Goal: Information Seeking & Learning: Find specific fact

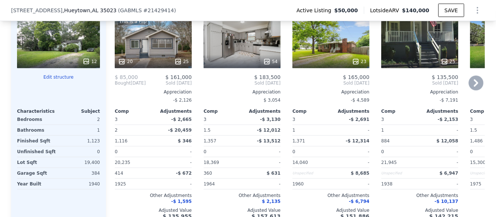
scroll to position [886, 0]
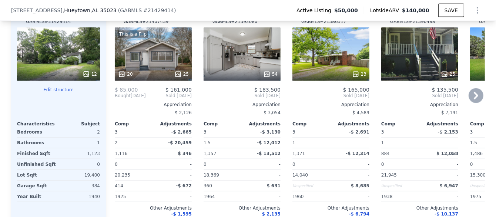
click at [473, 100] on icon at bounding box center [476, 95] width 15 height 15
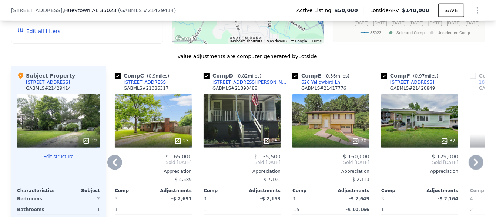
scroll to position [812, 0]
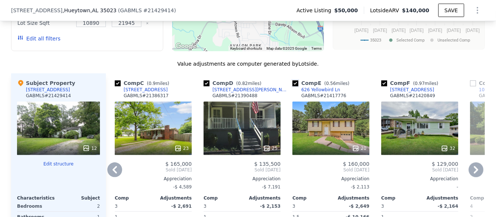
click at [292, 86] on input "checkbox" at bounding box center [295, 83] width 6 height 6
checkbox input "false"
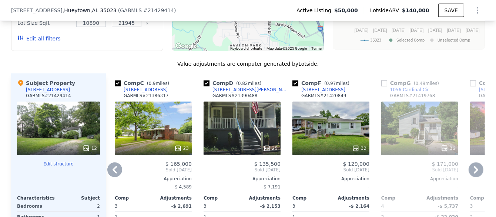
drag, startPoint x: 176, startPoint y: 83, endPoint x: 255, endPoint y: 81, distance: 79.2
click at [255, 81] on div "Comp A ( 0.33 miles) 178 [PERSON_NAME] Dr GABMLS # 21407439 This is a Flip 20 2…" at bounding box center [295, 192] width 379 height 238
click at [289, 80] on div "Comp F ( 0.97 miles) [STREET_ADDRESS] GABMLS # 21420849 32 $ 129,000 Sold [DATE…" at bounding box center [330, 192] width 83 height 238
click at [108, 174] on icon at bounding box center [114, 169] width 15 height 15
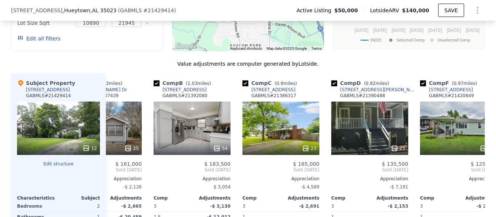
scroll to position [0, 0]
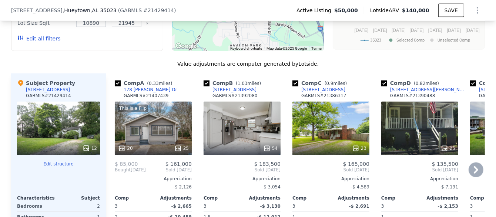
click at [108, 174] on div "Comp A ( 0.33 miles) 178 [PERSON_NAME] Dr GABMLS # 21407439 This is a Flip 20 2…" at bounding box center [150, 192] width 89 height 238
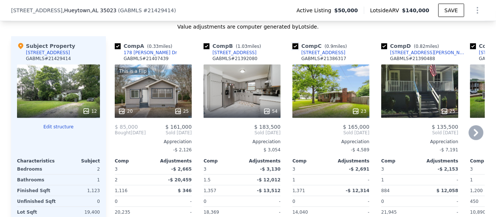
click at [292, 49] on input "checkbox" at bounding box center [295, 46] width 6 height 6
checkbox input "false"
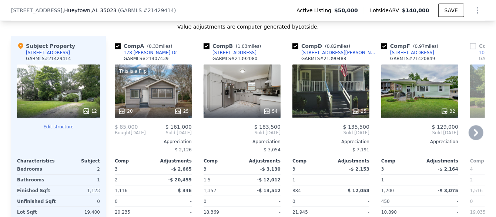
click at [475, 136] on icon at bounding box center [476, 132] width 15 height 15
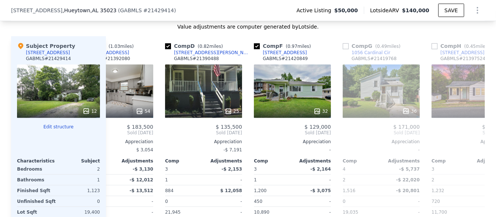
scroll to position [0, 178]
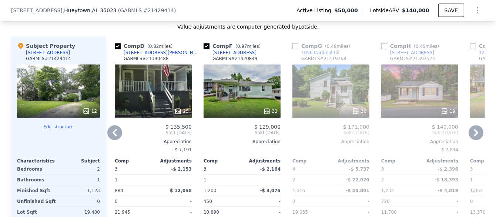
click at [381, 49] on input "checkbox" at bounding box center [384, 46] width 6 height 6
checkbox input "true"
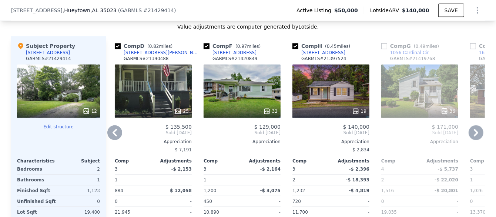
click at [474, 135] on icon at bounding box center [476, 132] width 4 height 7
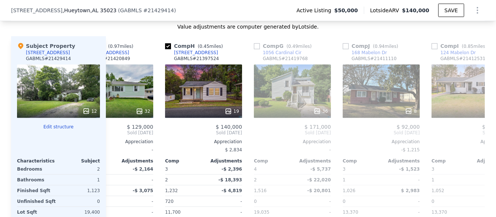
scroll to position [0, 355]
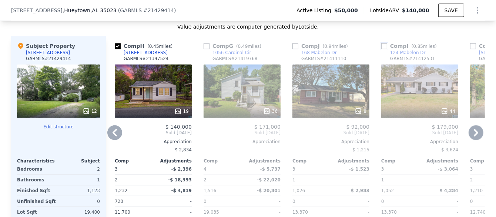
click at [381, 49] on input "checkbox" at bounding box center [384, 46] width 6 height 6
checkbox input "true"
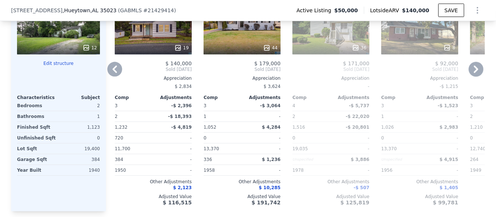
scroll to position [849, 0]
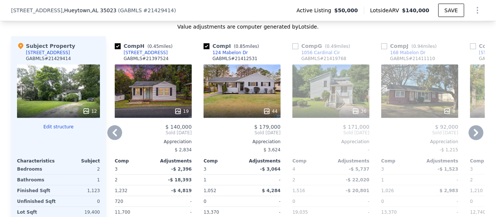
click at [472, 131] on icon at bounding box center [476, 132] width 15 height 15
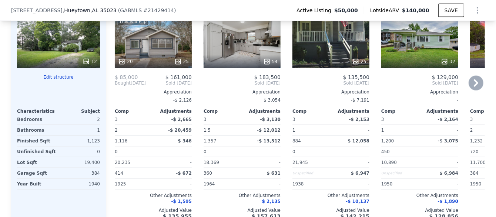
scroll to position [886, 0]
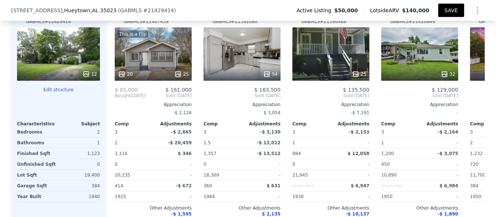
click at [451, 9] on button "SAVE" at bounding box center [451, 10] width 26 height 13
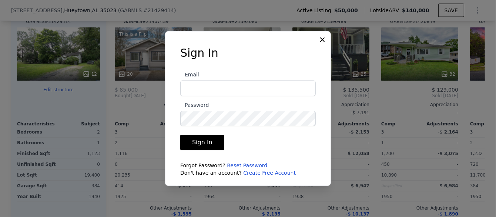
type input "[EMAIL_ADDRESS][DOMAIN_NAME]"
click at [203, 142] on button "Sign In" at bounding box center [202, 142] width 44 height 15
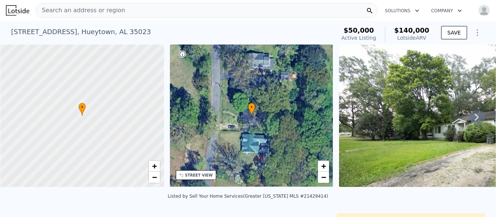
scroll to position [0, 0]
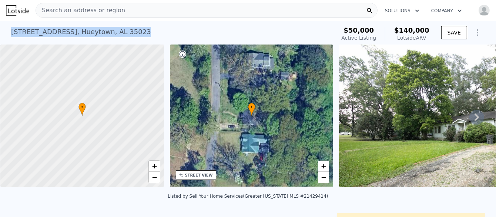
drag, startPoint x: 115, startPoint y: 31, endPoint x: 6, endPoint y: 28, distance: 109.6
click at [1, 29] on div "[STREET_ADDRESS] Active at $50k (~ARV $140k ) $50,000 Active Listing $140,000 L…" at bounding box center [248, 33] width 496 height 24
copy div "[STREET_ADDRESS]"
